Goal: Navigation & Orientation: Find specific page/section

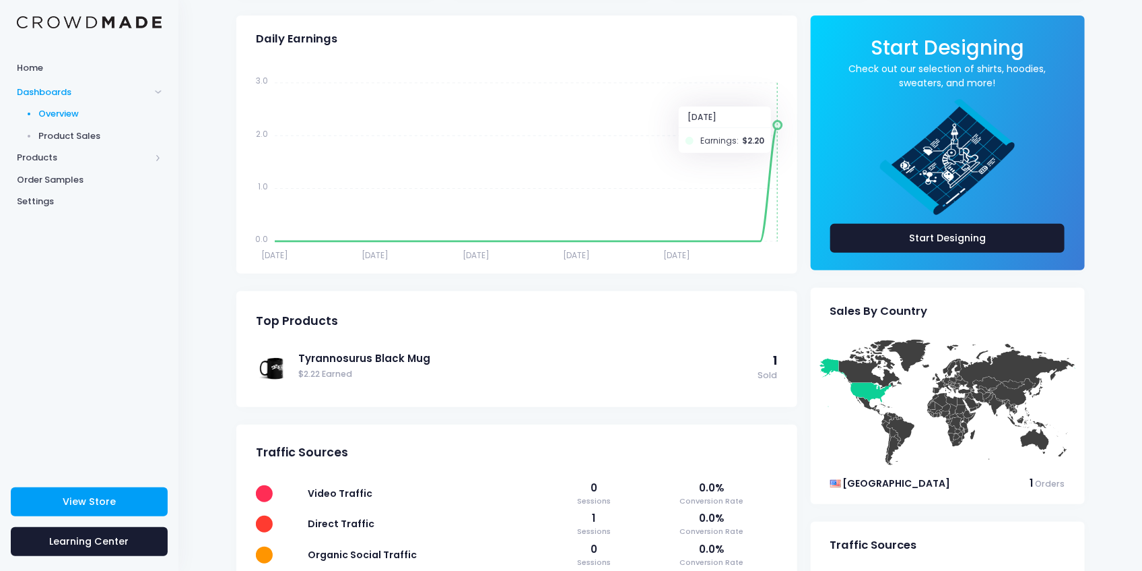
scroll to position [224, 0]
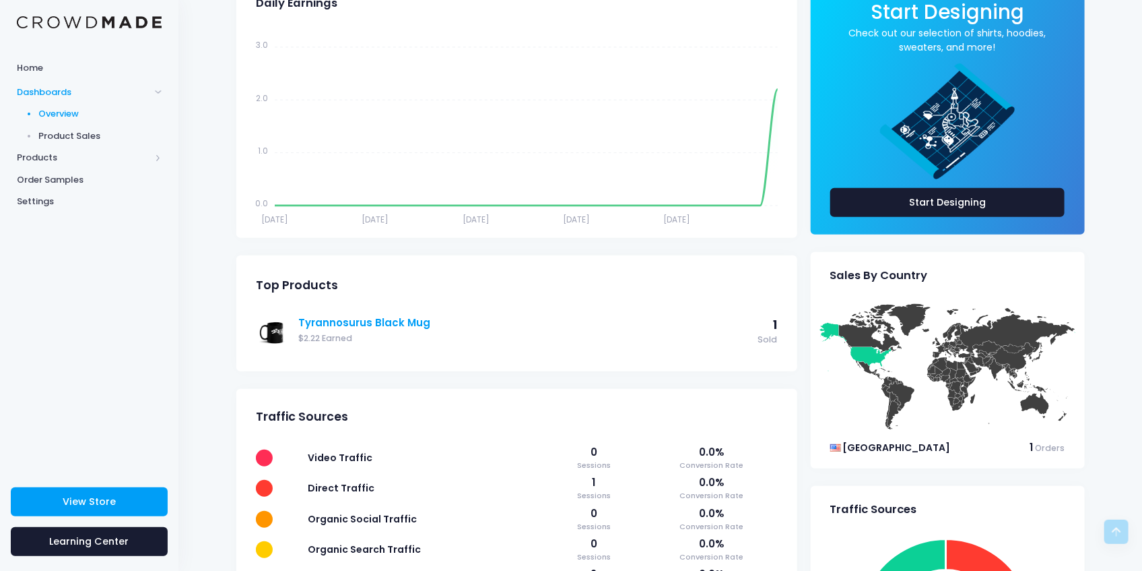
click at [315, 322] on link "Tyrannosurus Black Mug" at bounding box center [524, 322] width 453 height 15
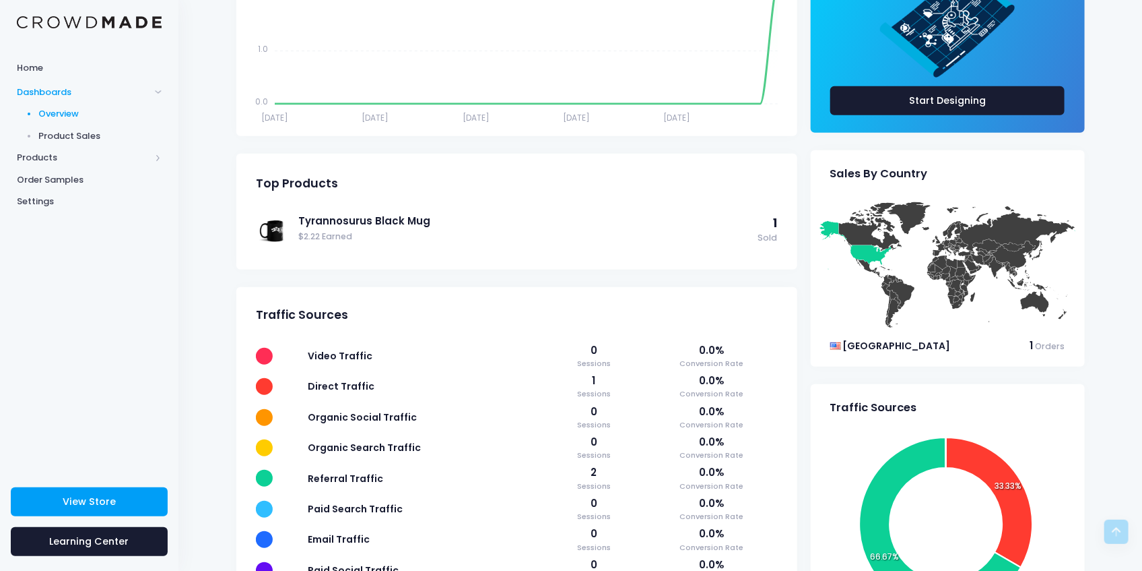
scroll to position [404, 0]
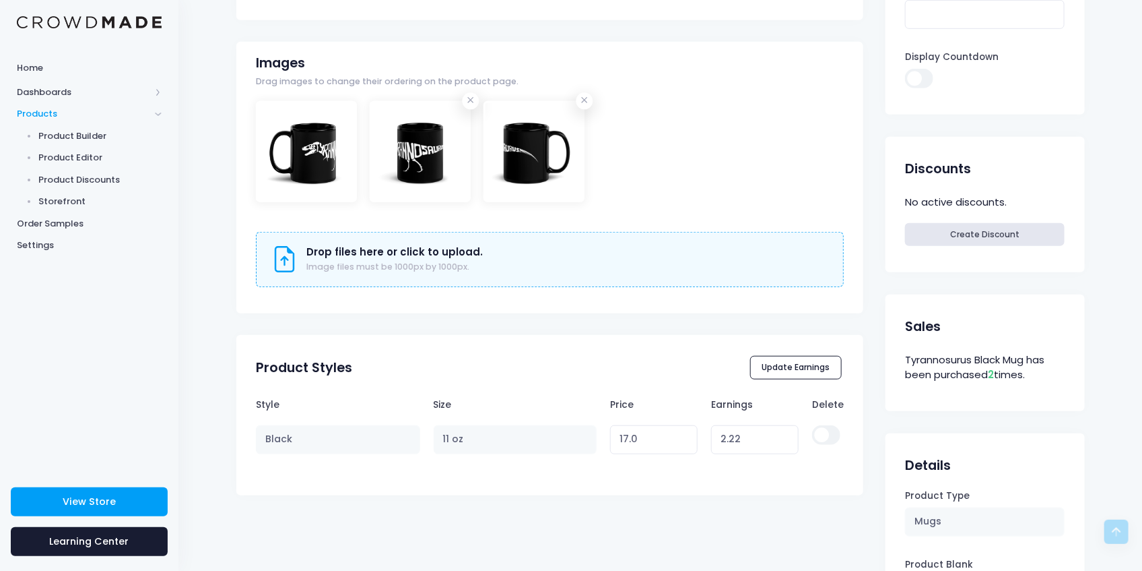
scroll to position [404, 0]
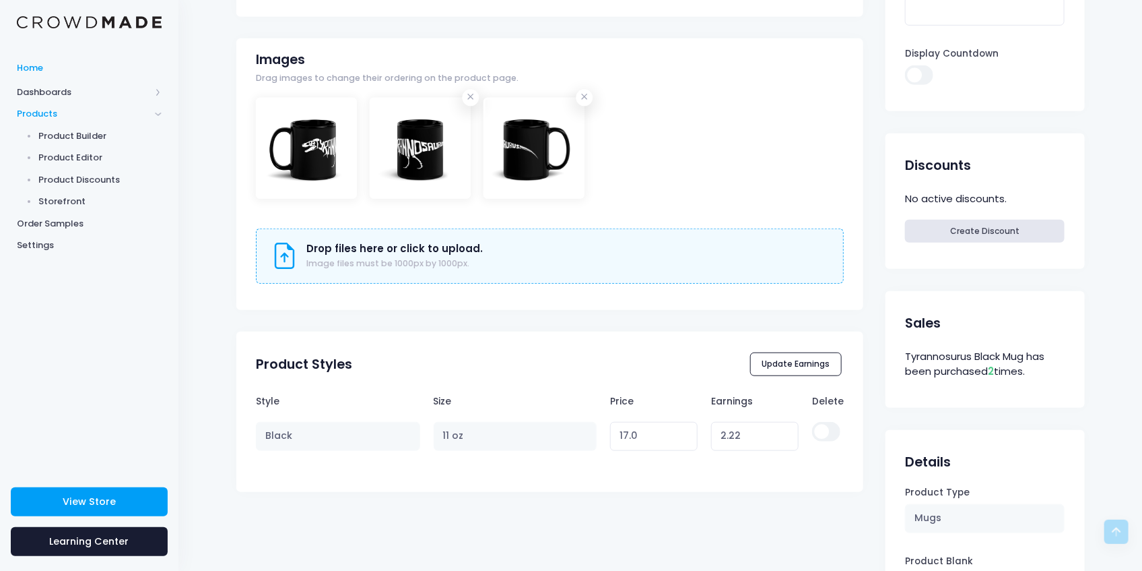
click at [36, 75] on link "Home" at bounding box center [89, 68] width 178 height 26
